Goal: Task Accomplishment & Management: Manage account settings

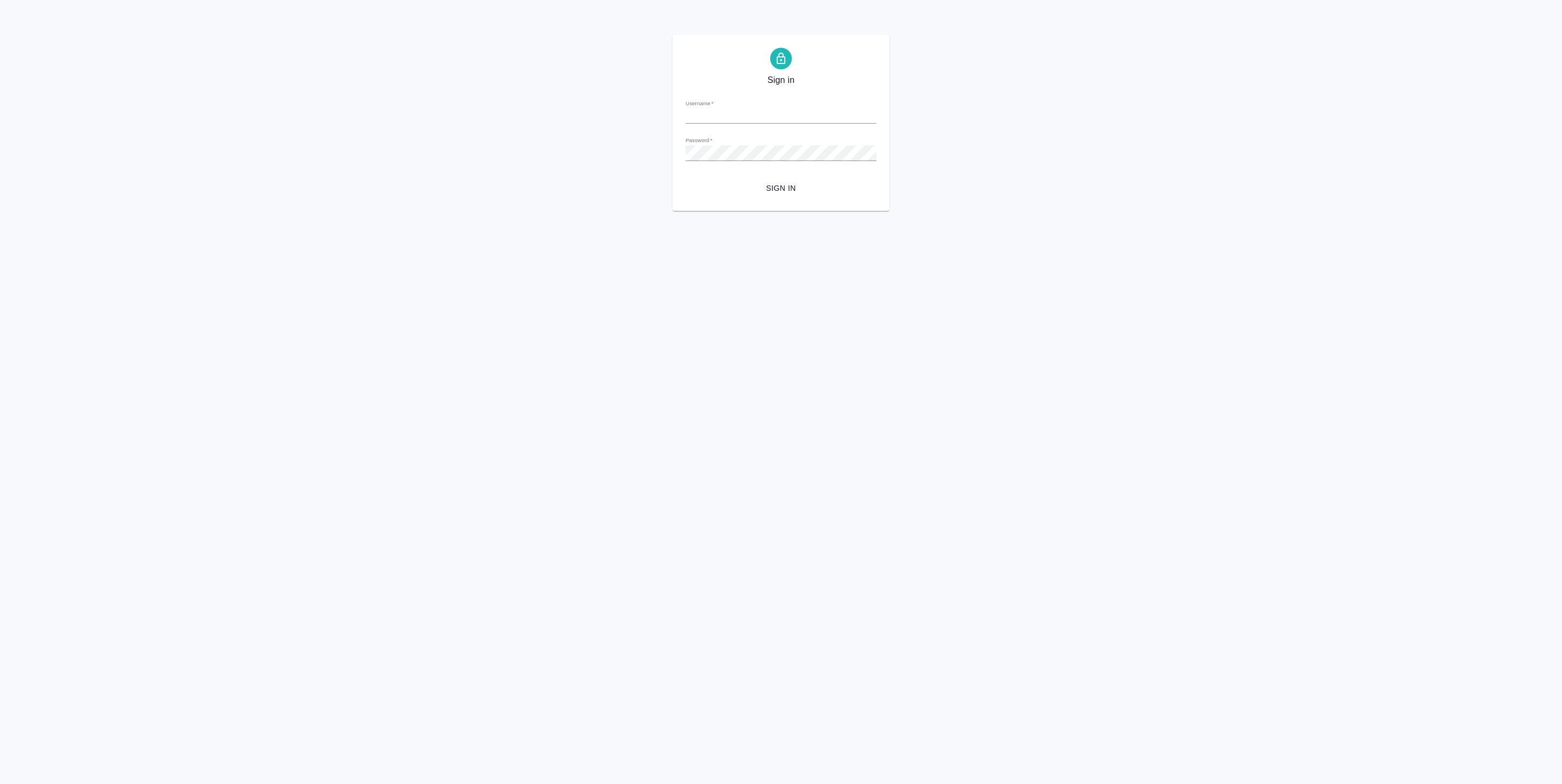
type input "[EMAIL_ADDRESS][DOMAIN_NAME]"
click at [778, 194] on span "Sign in" at bounding box center [781, 188] width 174 height 13
